Goal: Answer question/provide support: Share knowledge or assist other users

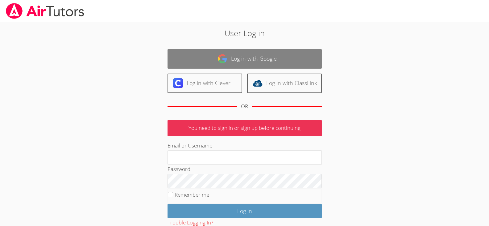
click at [292, 54] on link "Log in with Google" at bounding box center [245, 58] width 154 height 19
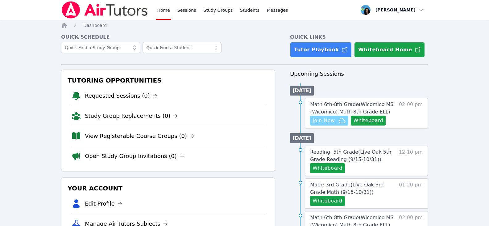
click at [331, 121] on span "Join Now" at bounding box center [324, 120] width 22 height 7
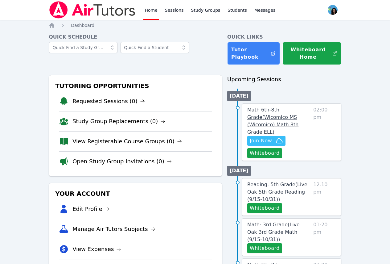
click at [269, 109] on span "Math 6th-8th Grade ( Wicomico MS (Wicomico) Math 8th Grade ELL )" at bounding box center [273, 121] width 51 height 28
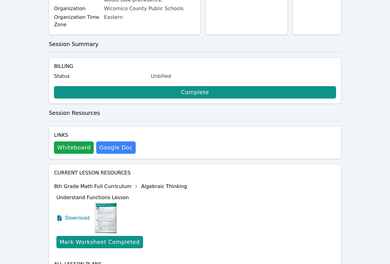
scroll to position [177, 0]
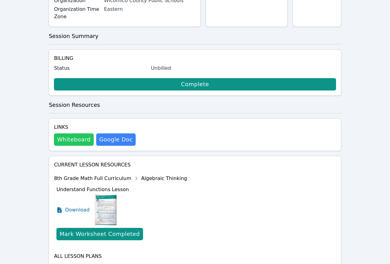
click at [70, 133] on button "Whiteboard" at bounding box center [74, 139] width 40 height 12
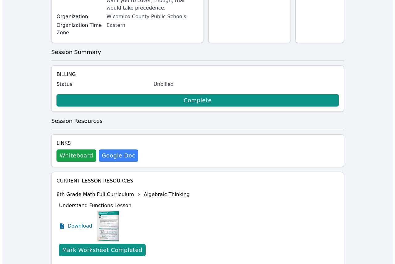
scroll to position [0, 0]
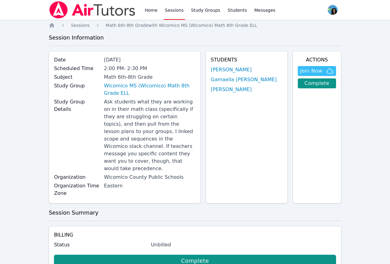
click at [236, 74] on ul "[PERSON_NAME]" at bounding box center [247, 79] width 72 height 27
click at [240, 71] on link "[PERSON_NAME]" at bounding box center [231, 69] width 41 height 7
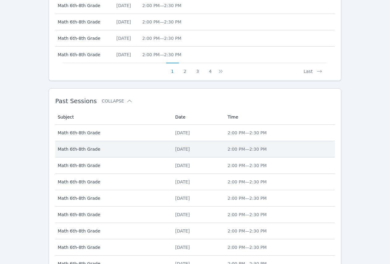
scroll to position [387, 0]
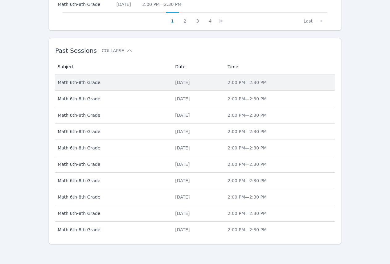
click at [185, 80] on div "[DATE]" at bounding box center [197, 82] width 45 height 6
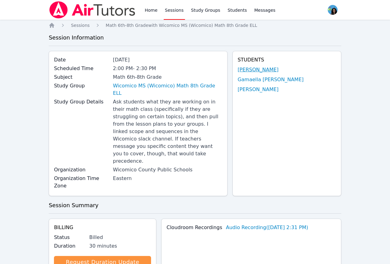
click at [279, 70] on link "[PERSON_NAME]" at bounding box center [258, 69] width 41 height 7
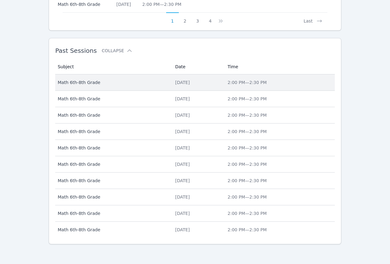
click at [202, 86] on td "Date [DATE]" at bounding box center [198, 82] width 52 height 16
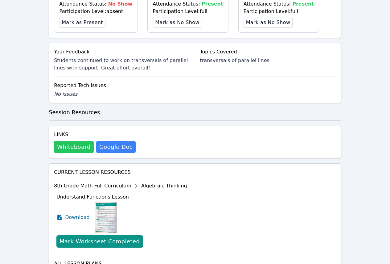
click at [71, 141] on button "Whiteboard" at bounding box center [74, 147] width 40 height 12
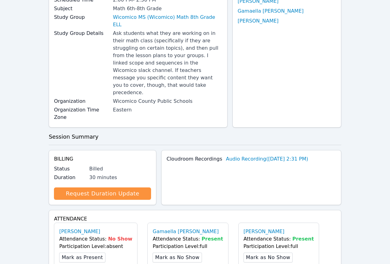
scroll to position [0, 0]
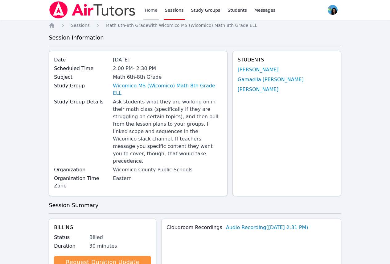
drag, startPoint x: 144, startPoint y: 11, endPoint x: 155, endPoint y: 18, distance: 12.6
click at [144, 11] on link "Home" at bounding box center [151, 10] width 15 height 20
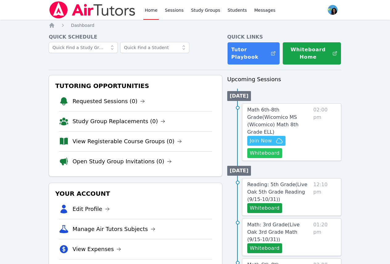
click at [260, 148] on button "Whiteboard" at bounding box center [265, 153] width 35 height 10
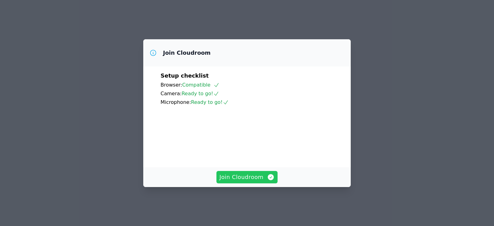
click at [263, 181] on span "Join Cloudroom" at bounding box center [246, 177] width 55 height 9
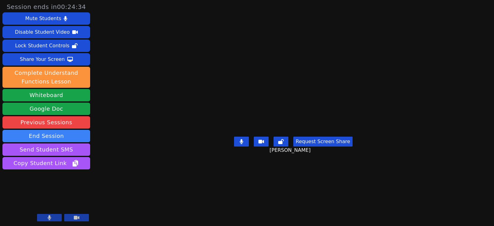
click at [243, 146] on button at bounding box center [241, 141] width 15 height 10
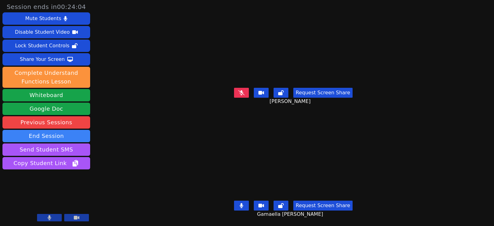
click at [241, 204] on button at bounding box center [241, 205] width 15 height 10
click at [244, 90] on icon at bounding box center [241, 92] width 6 height 5
click at [244, 88] on button at bounding box center [241, 93] width 15 height 10
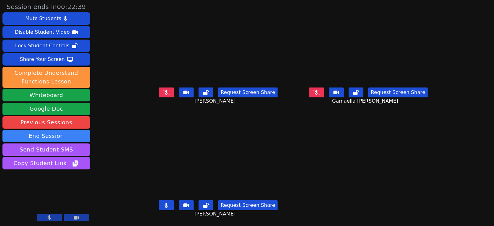
click at [161, 205] on button at bounding box center [166, 205] width 15 height 10
drag, startPoint x: 158, startPoint y: 208, endPoint x: 127, endPoint y: 193, distance: 34.0
click at [159, 208] on button at bounding box center [166, 205] width 15 height 10
click at [163, 93] on icon at bounding box center [166, 92] width 6 height 5
click at [165, 95] on icon at bounding box center [167, 92] width 4 height 5
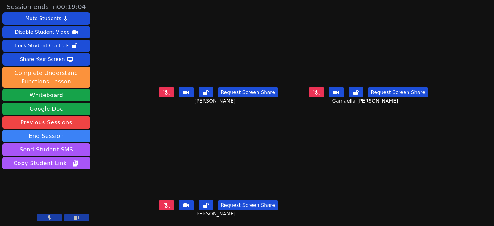
click at [163, 91] on icon at bounding box center [166, 92] width 6 height 5
click at [149, 206] on div "Request Screen Share James Demajeur" at bounding box center [218, 210] width 145 height 25
click at [159, 206] on button at bounding box center [166, 205] width 15 height 10
click at [161, 93] on button at bounding box center [166, 92] width 15 height 10
click at [159, 205] on button at bounding box center [166, 205] width 15 height 10
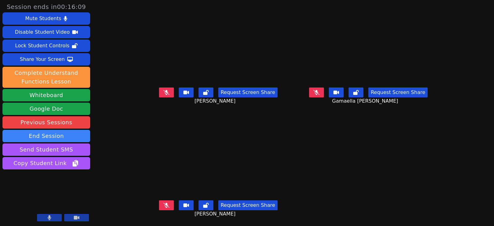
click at [322, 95] on button at bounding box center [316, 92] width 15 height 10
click at [324, 95] on button at bounding box center [316, 92] width 15 height 10
click at [42, 96] on button "Whiteboard" at bounding box center [46, 95] width 88 height 12
click at [52, 97] on button "Whiteboard" at bounding box center [46, 95] width 88 height 12
click at [159, 92] on button at bounding box center [166, 92] width 15 height 10
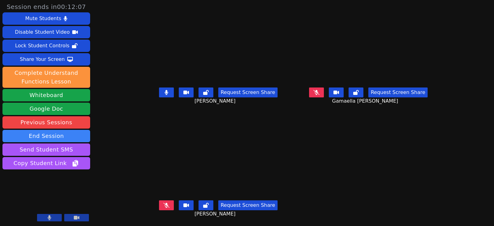
click at [165, 91] on icon at bounding box center [166, 92] width 3 height 5
click at [163, 93] on icon at bounding box center [166, 92] width 6 height 5
click at [319, 91] on icon at bounding box center [316, 92] width 6 height 5
click at [163, 207] on button at bounding box center [166, 205] width 15 height 10
click at [324, 92] on button at bounding box center [316, 92] width 15 height 10
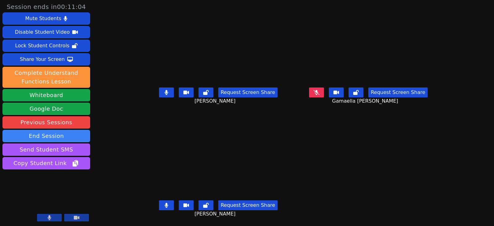
click at [159, 95] on button at bounding box center [166, 92] width 15 height 10
click at [159, 207] on button at bounding box center [166, 205] width 15 height 10
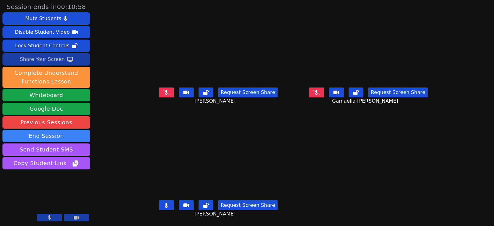
click at [44, 58] on div "Share Your Screen" at bounding box center [42, 59] width 45 height 10
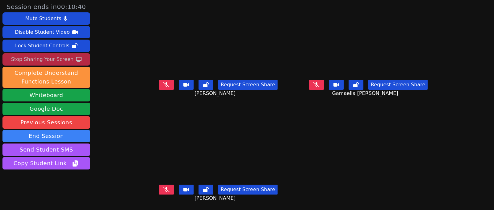
click at [317, 89] on button at bounding box center [316, 85] width 15 height 10
click at [324, 86] on button at bounding box center [316, 85] width 15 height 10
click at [164, 87] on button at bounding box center [166, 85] width 15 height 10
click at [163, 190] on icon at bounding box center [166, 189] width 6 height 5
click at [166, 85] on button at bounding box center [166, 85] width 15 height 10
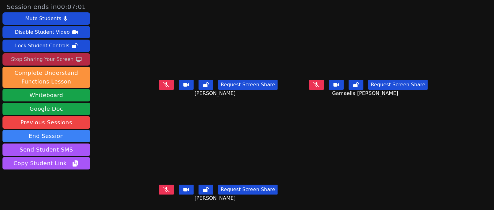
click at [164, 189] on icon at bounding box center [166, 189] width 6 height 5
drag, startPoint x: 165, startPoint y: 190, endPoint x: 20, endPoint y: 182, distance: 145.0
click at [165, 190] on button at bounding box center [166, 189] width 15 height 10
click at [315, 84] on button at bounding box center [316, 85] width 15 height 10
click at [321, 83] on button at bounding box center [316, 85] width 15 height 10
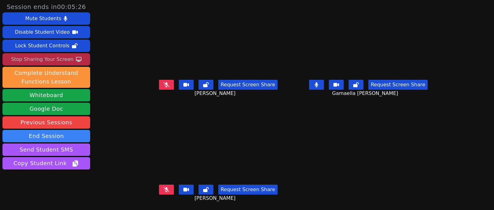
click at [159, 84] on button at bounding box center [166, 85] width 15 height 10
drag, startPoint x: 160, startPoint y: 86, endPoint x: 124, endPoint y: 91, distance: 36.1
click at [159, 86] on button at bounding box center [166, 85] width 15 height 10
drag, startPoint x: 317, startPoint y: 83, endPoint x: 300, endPoint y: 87, distance: 17.7
click at [317, 83] on icon at bounding box center [316, 84] width 6 height 5
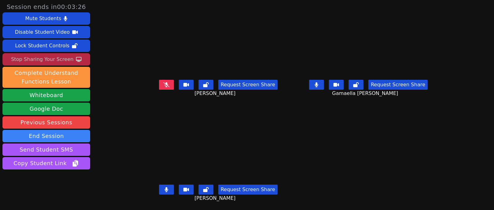
click at [159, 191] on button at bounding box center [166, 189] width 15 height 10
click at [319, 88] on button at bounding box center [316, 85] width 15 height 10
click at [163, 188] on icon at bounding box center [166, 189] width 6 height 5
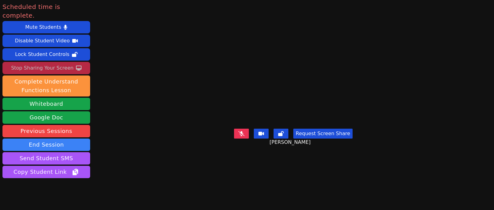
click at [245, 138] on button at bounding box center [241, 133] width 15 height 10
click at [32, 63] on div "Stop Sharing Your Screen" at bounding box center [42, 68] width 62 height 10
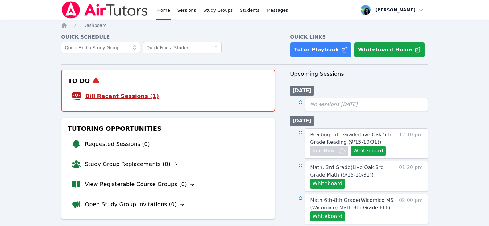
click at [161, 96] on icon at bounding box center [163, 96] width 5 height 5
